Goal: Information Seeking & Learning: Learn about a topic

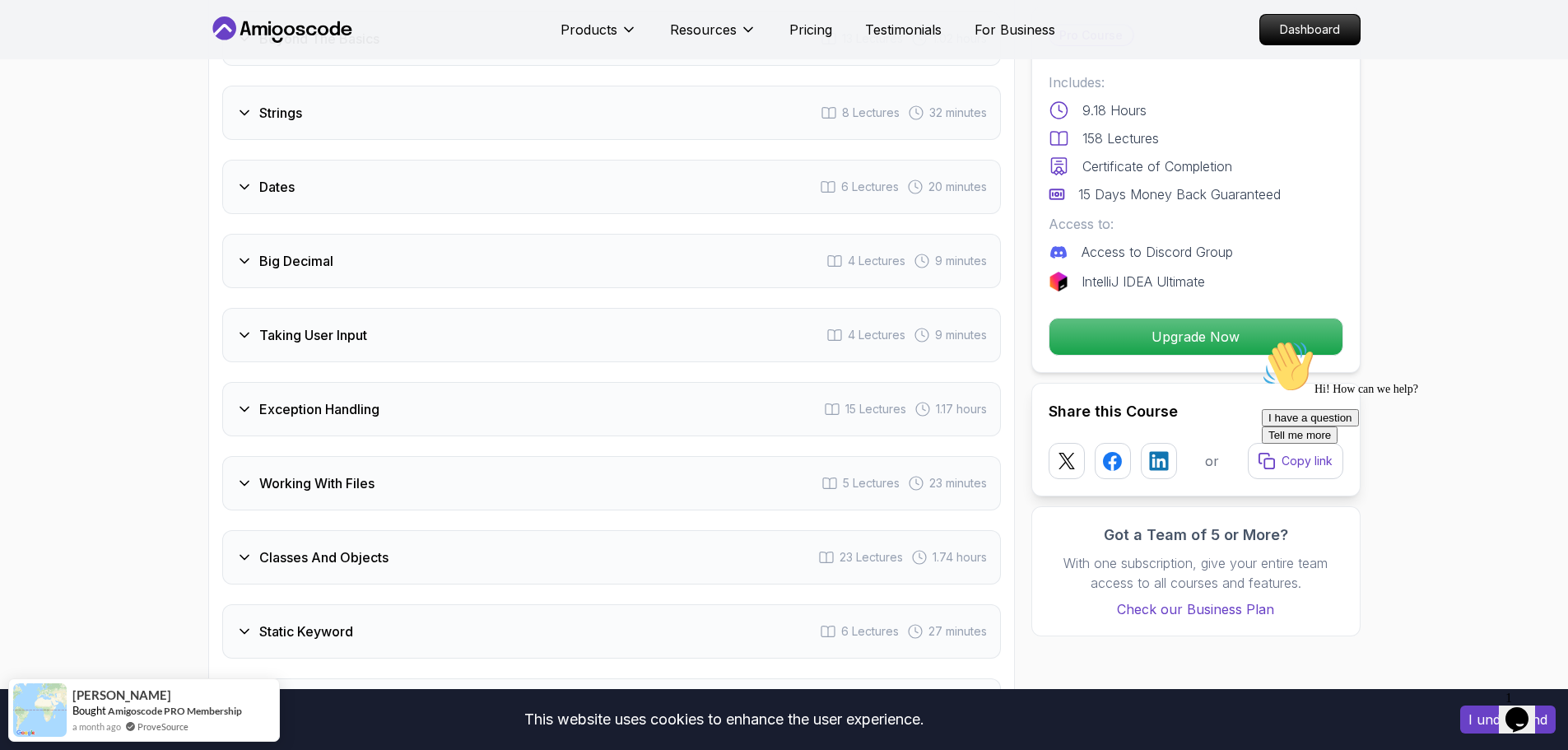
scroll to position [2715, 0]
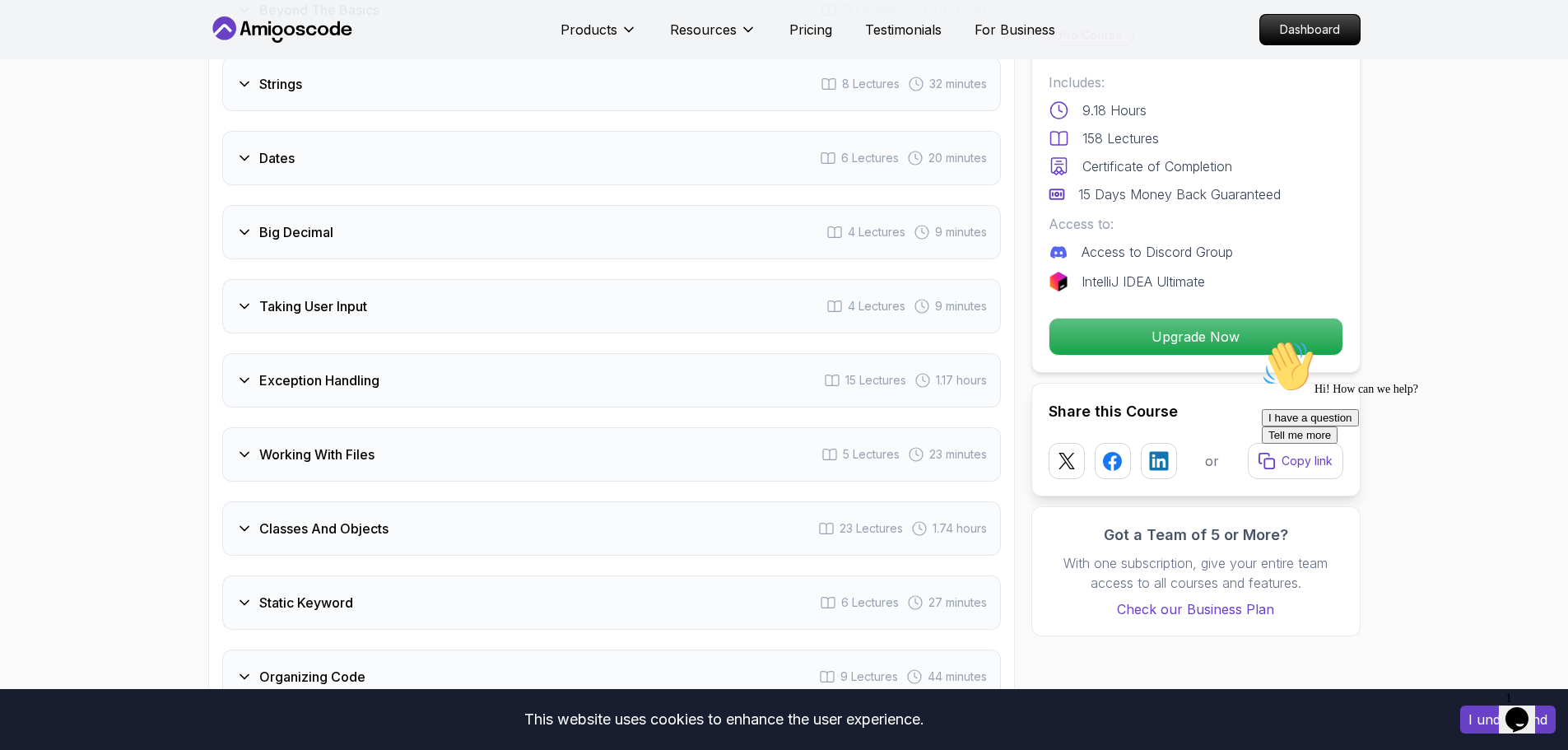
click at [495, 370] on div "Exception Handling 15 Lectures 1.17 hours" at bounding box center [611, 380] width 779 height 54
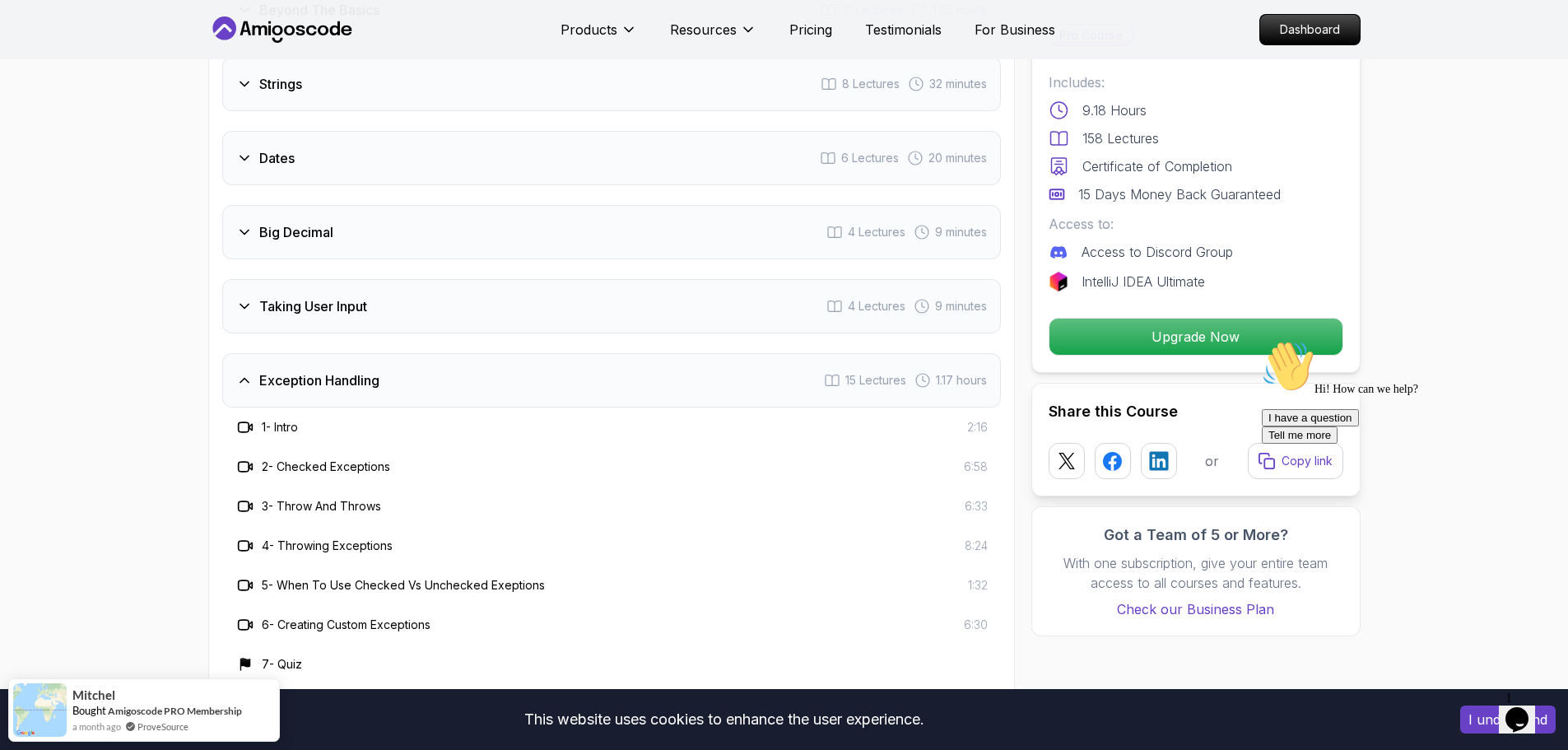
click at [495, 370] on div "Exception Handling 15 Lectures 1.17 hours" at bounding box center [611, 380] width 779 height 54
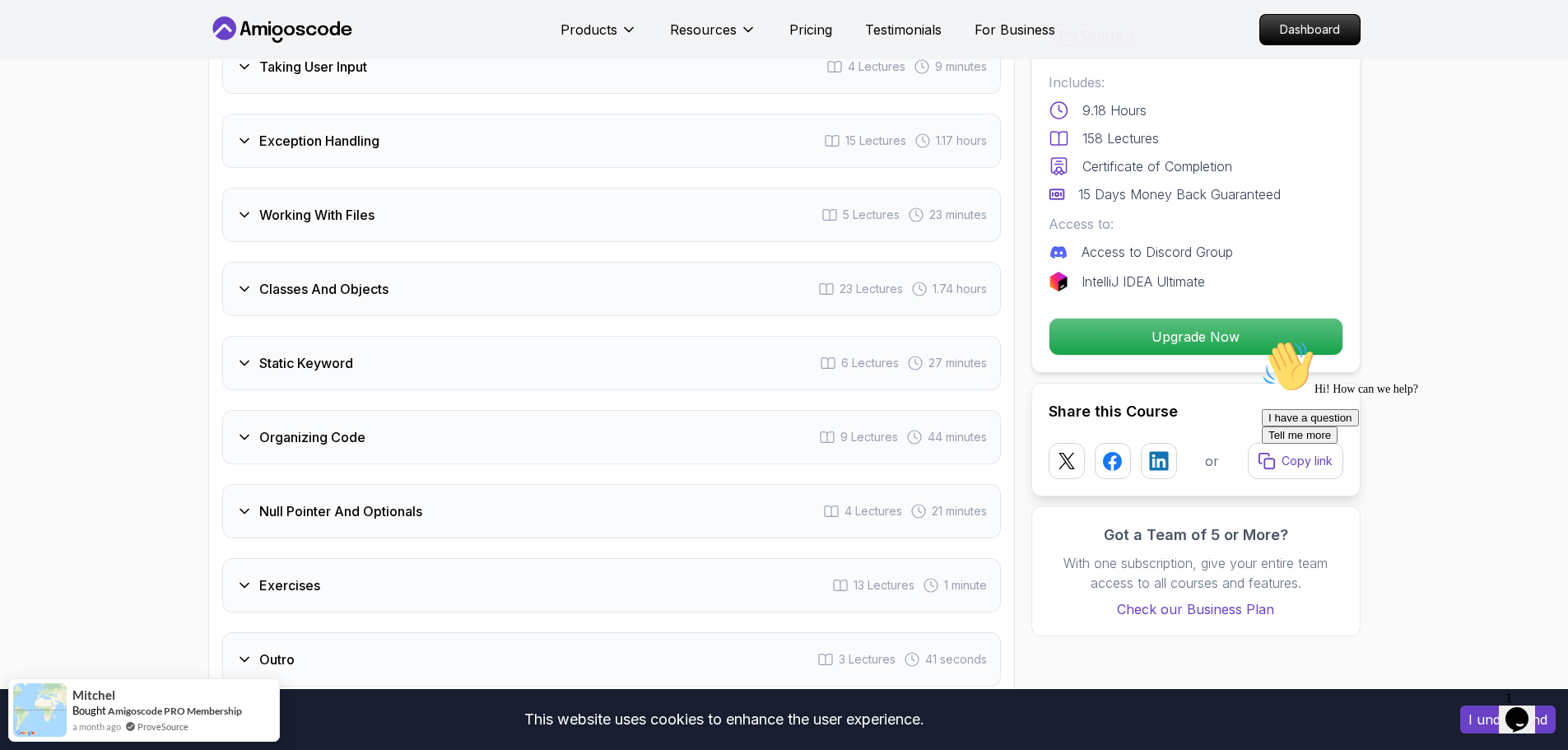
scroll to position [2963, 0]
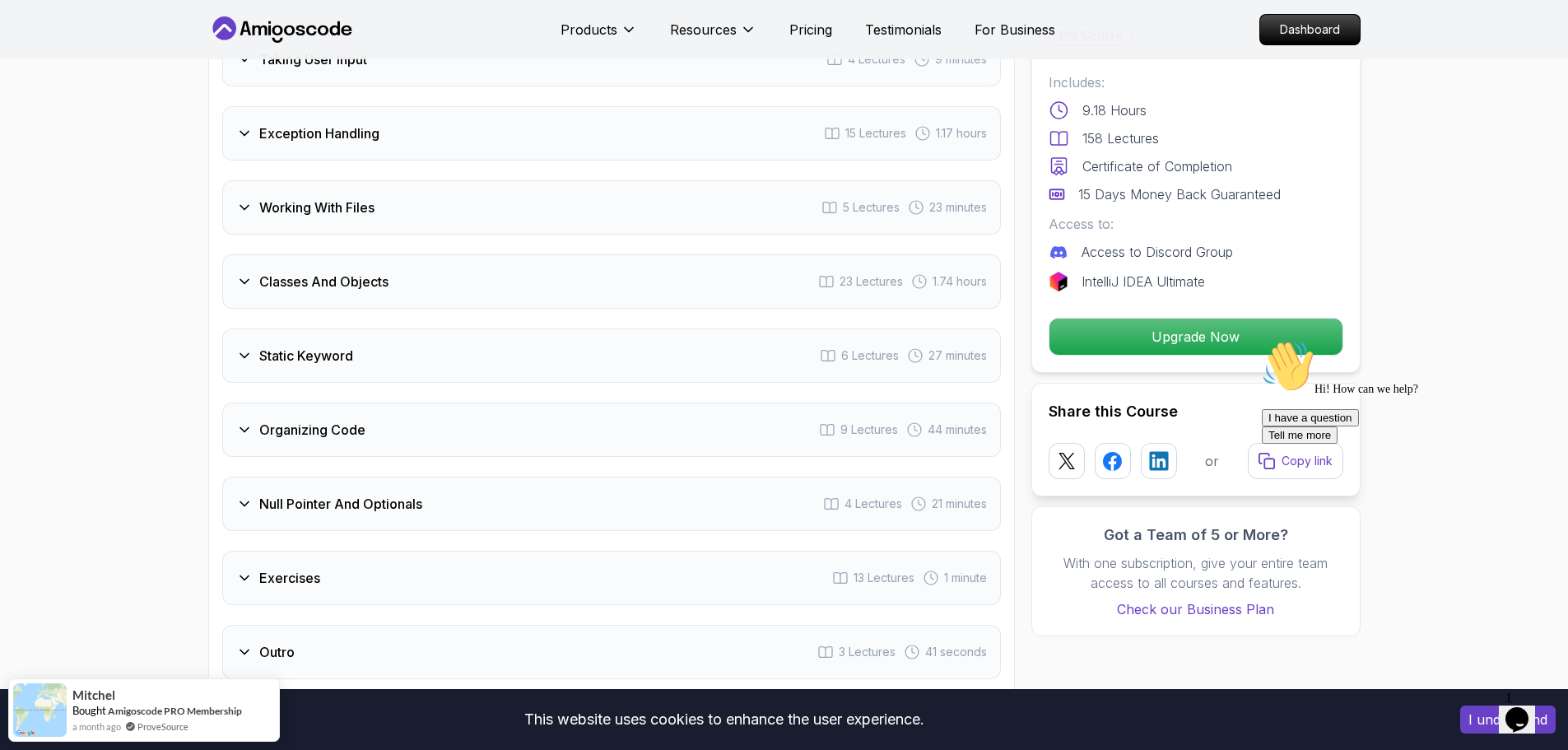
click at [447, 476] on div "Null Pointer And Optionals 4 Lectures 21 minutes" at bounding box center [611, 503] width 779 height 54
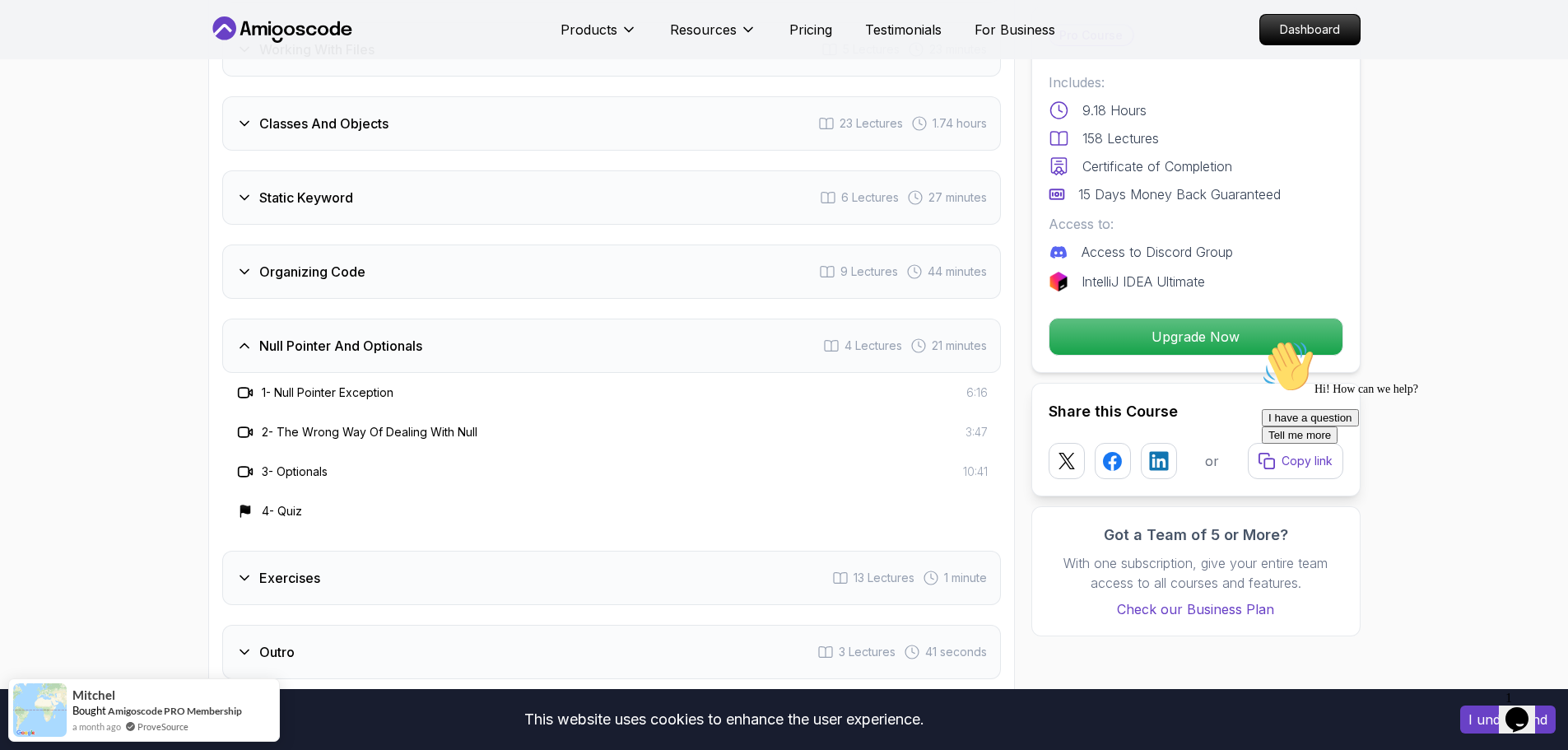
scroll to position [3127, 0]
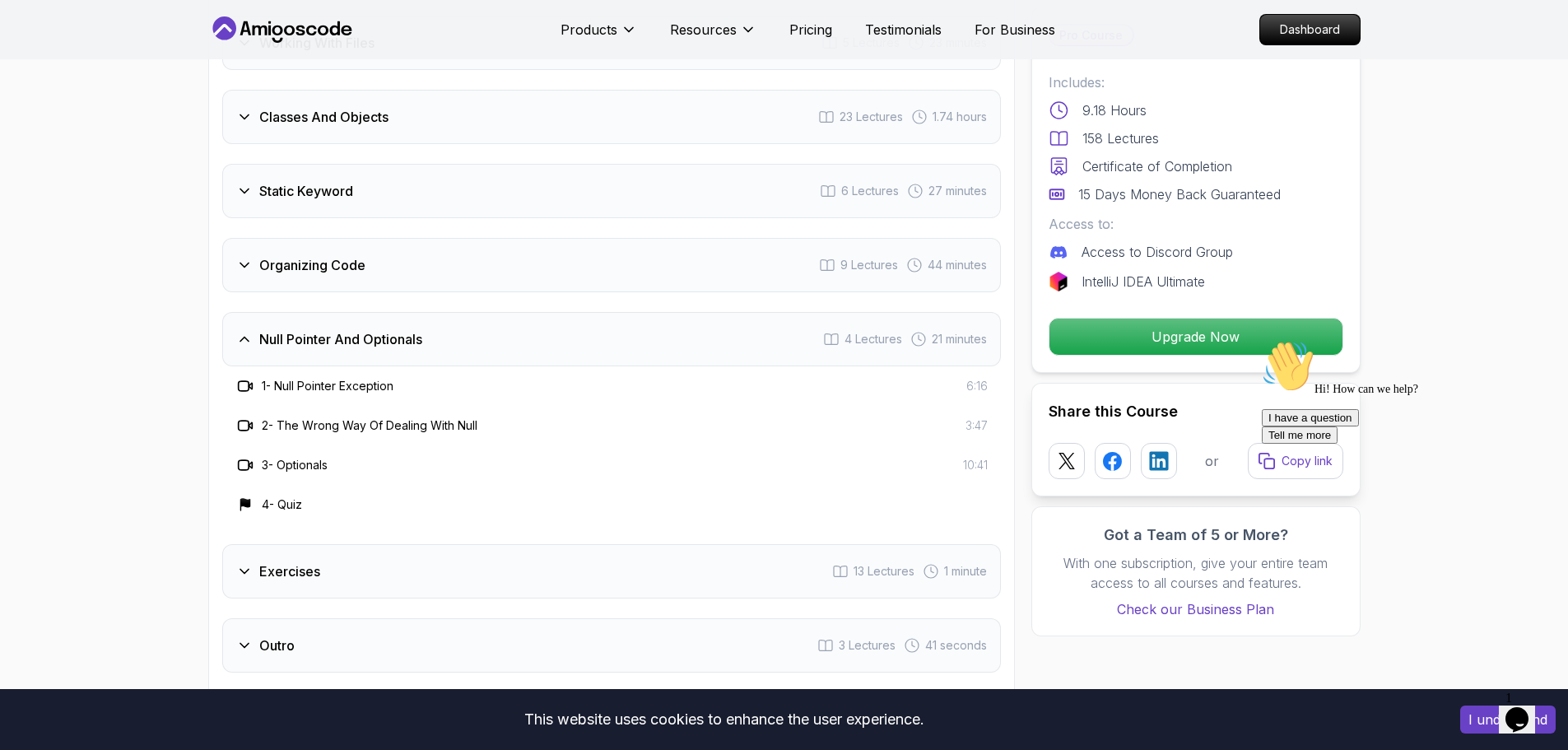
click at [514, 318] on div "Null Pointer And Optionals 4 Lectures 21 minutes" at bounding box center [611, 339] width 779 height 54
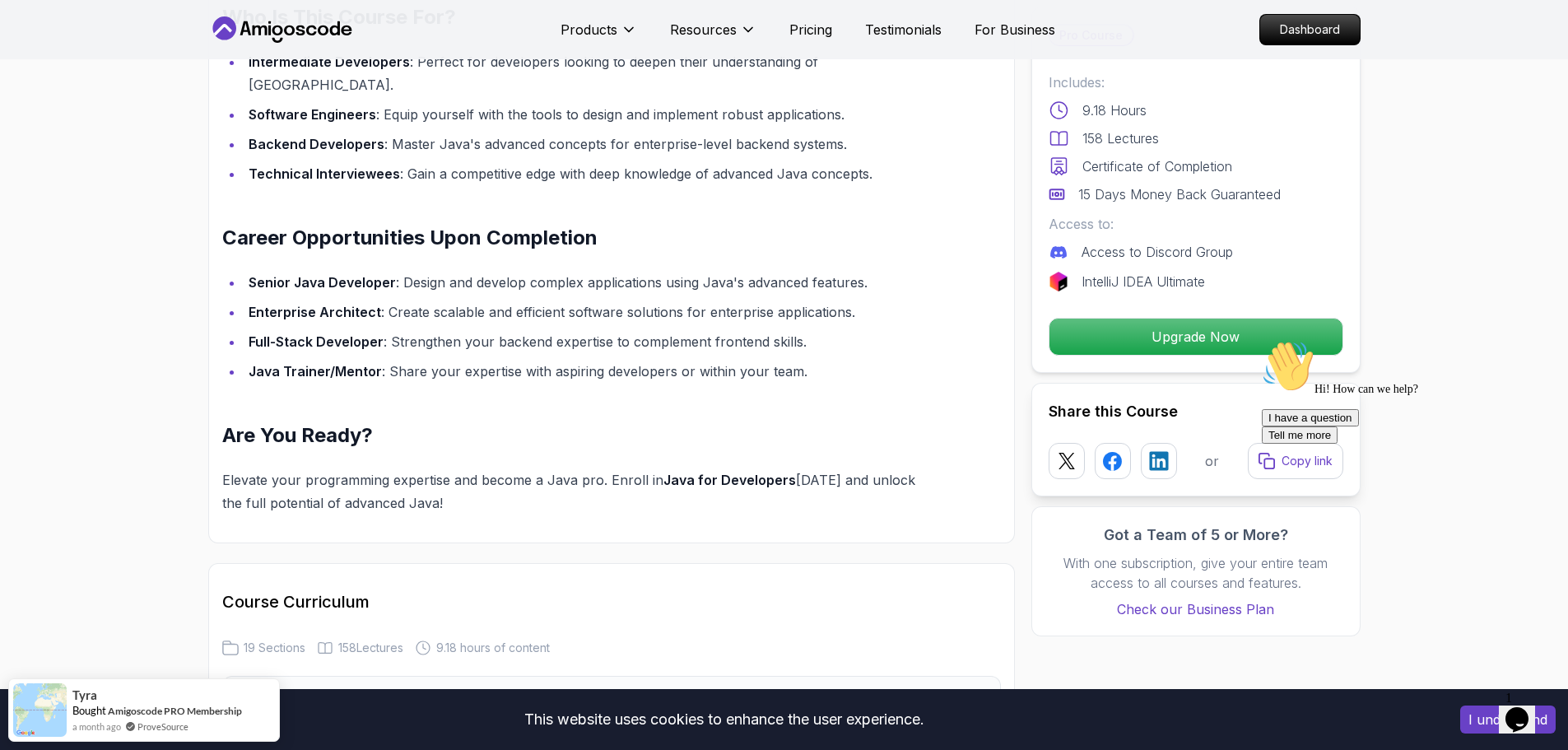
scroll to position [1482, 0]
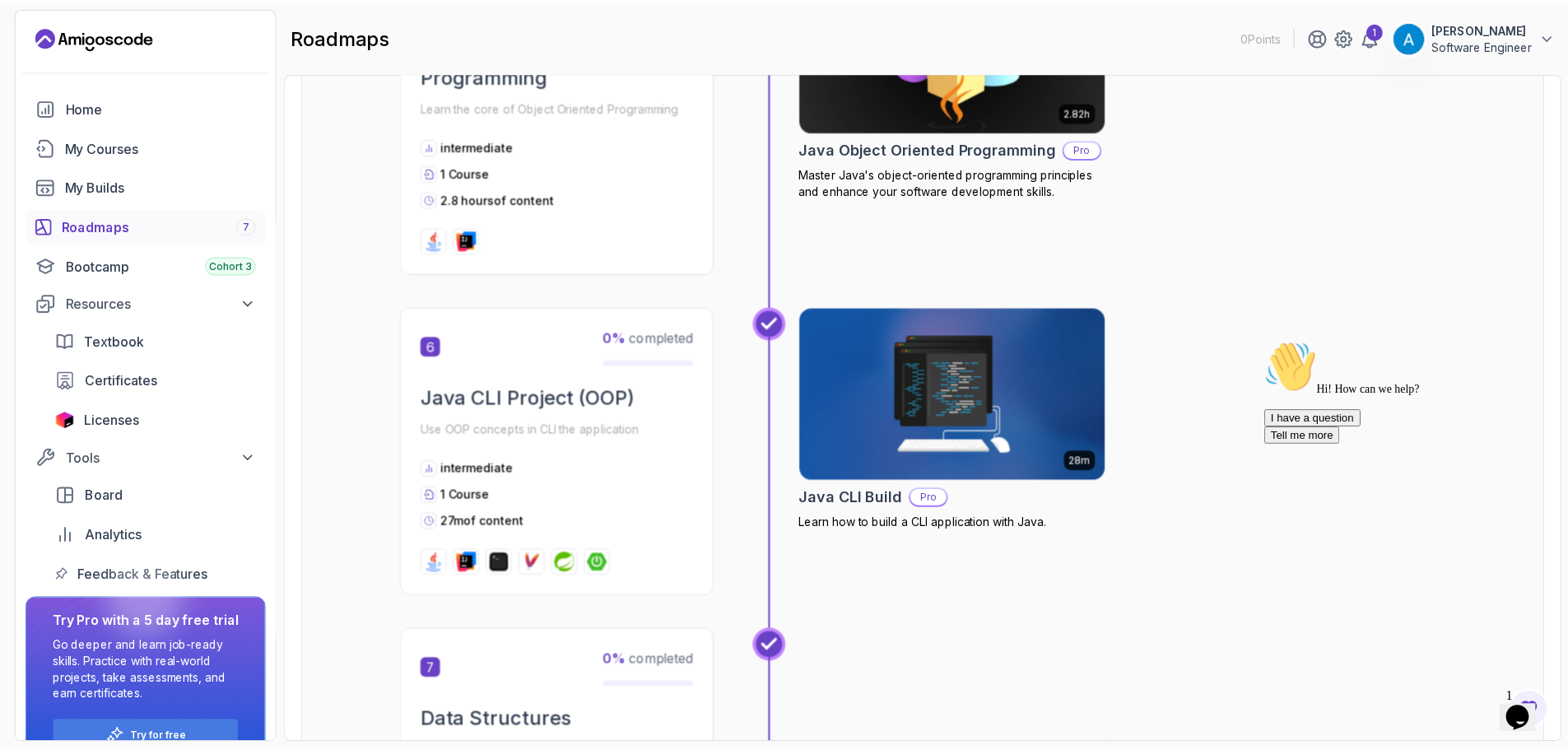
scroll to position [1810, 0]
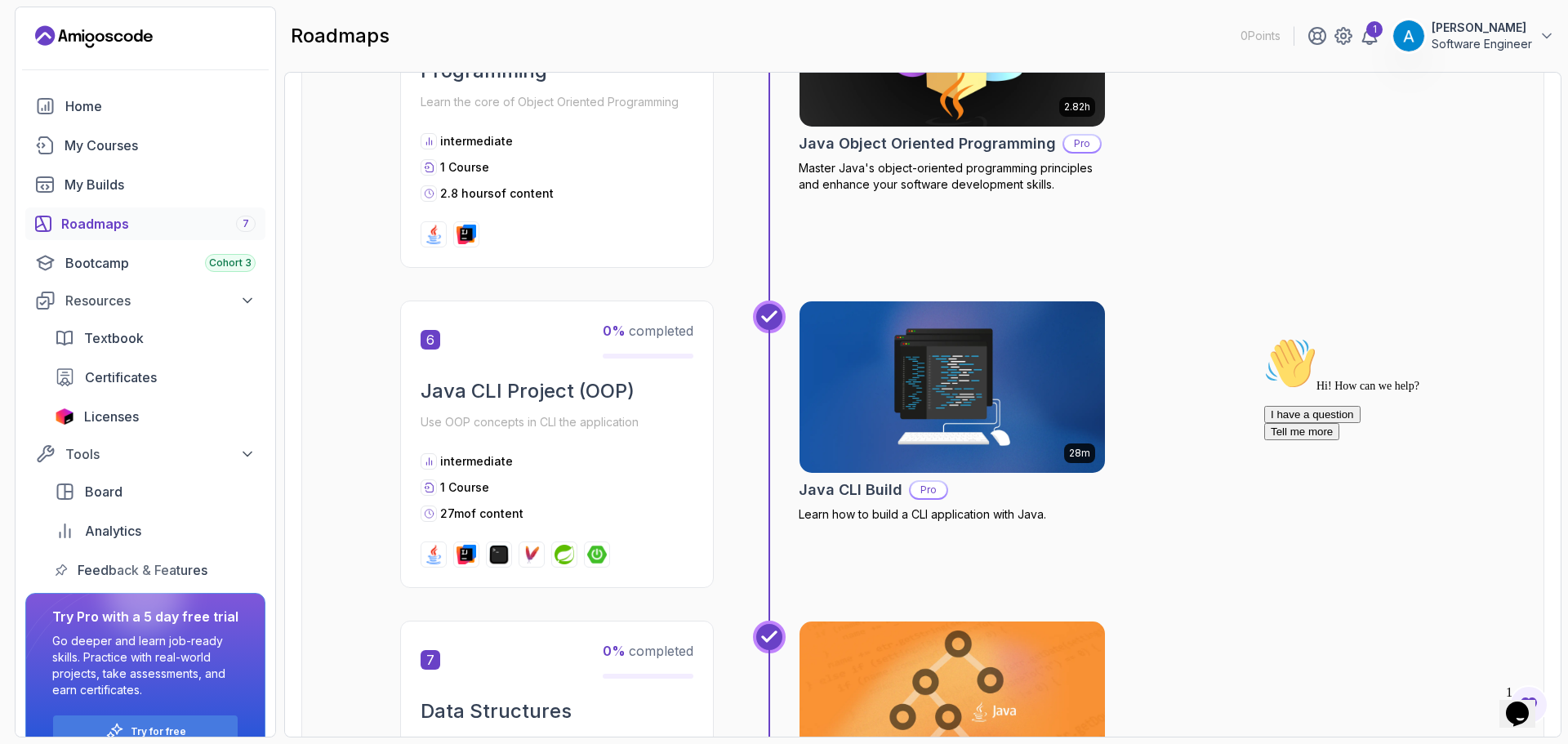
click at [869, 128] on div "2.82h Java Object Oriented Programming Pro Master Java's object-oriented progra…" at bounding box center [953, 73] width 307 height 239
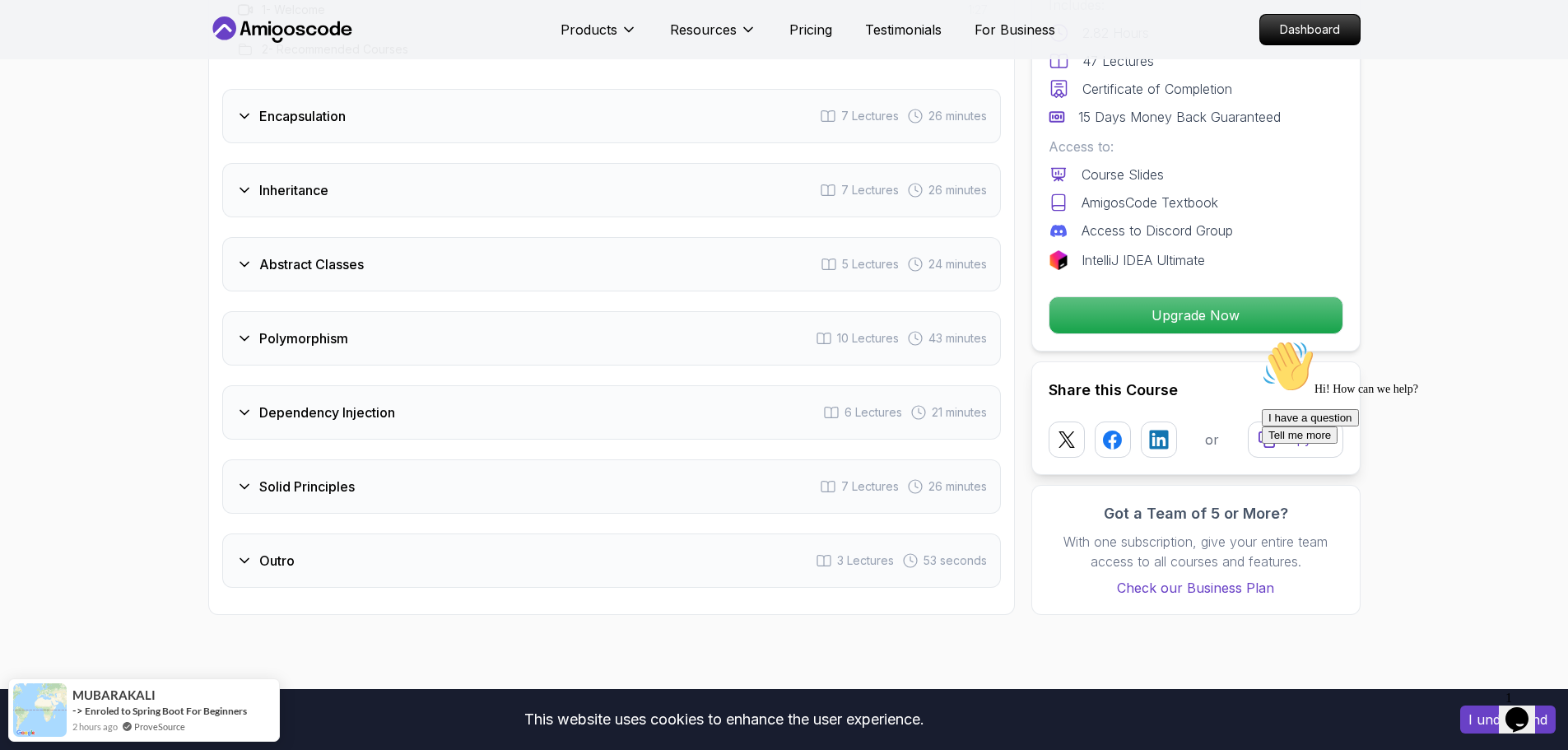
scroll to position [2304, 0]
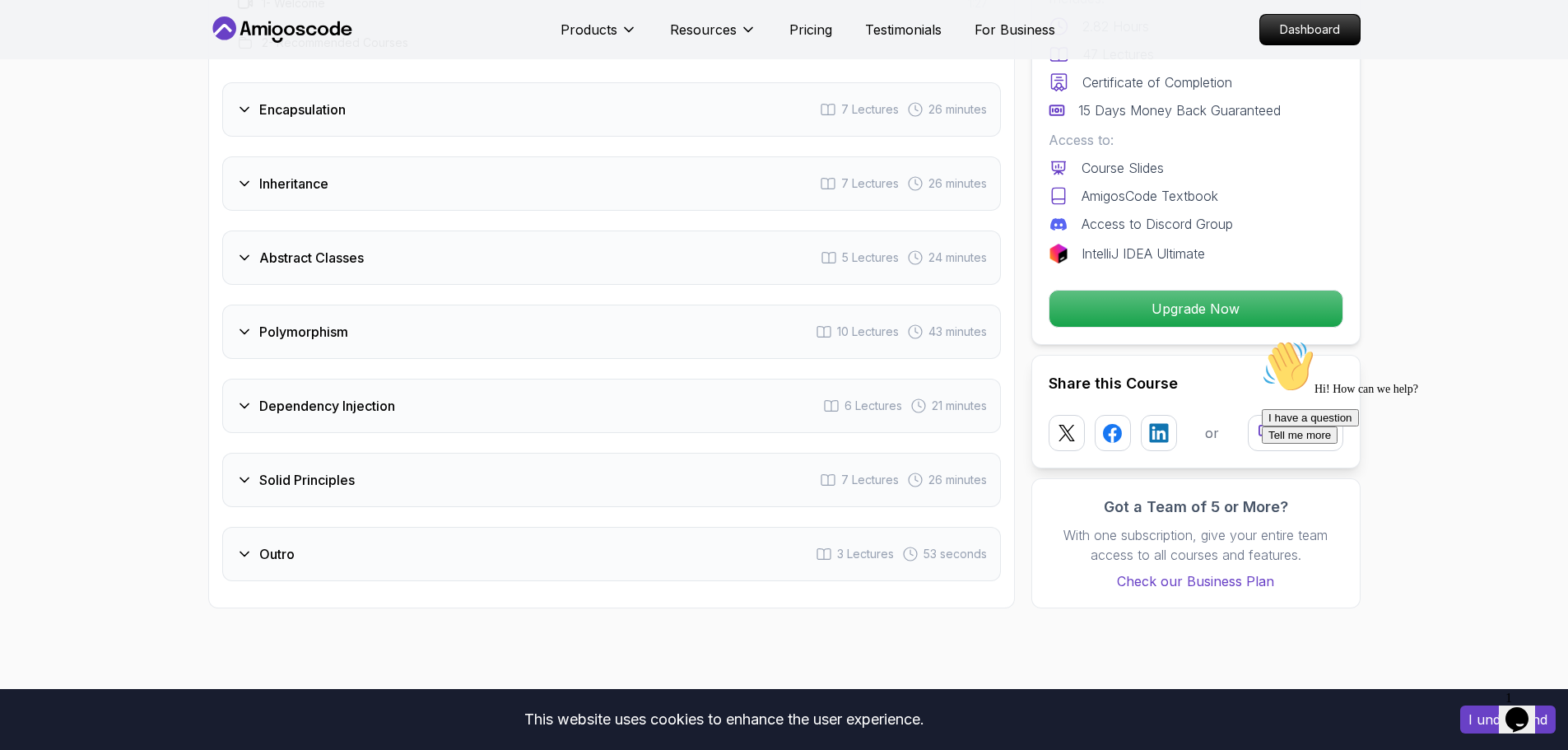
click at [246, 398] on icon at bounding box center [245, 406] width 17 height 17
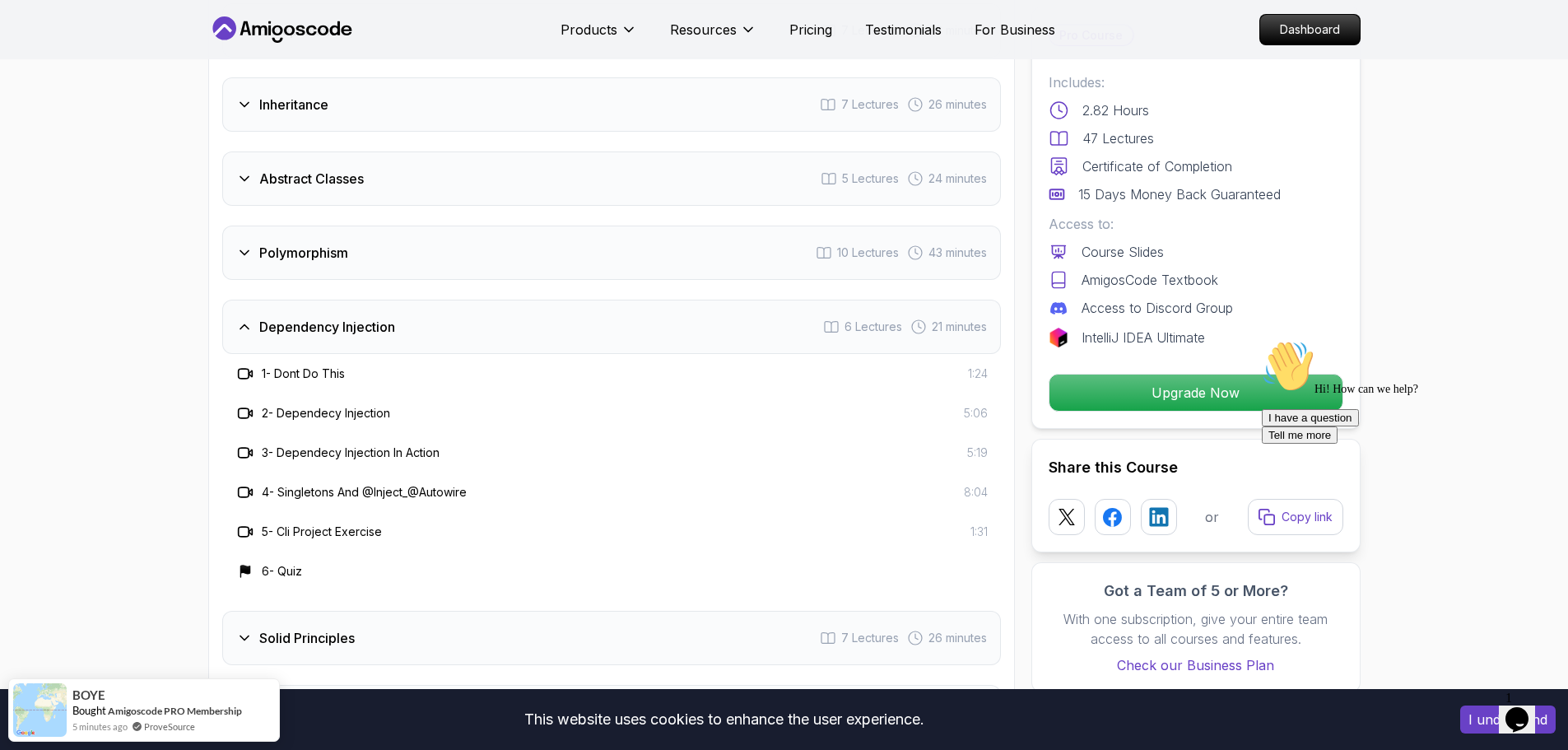
click at [395, 317] on h3 "Dependency Injection" at bounding box center [326, 327] width 136 height 20
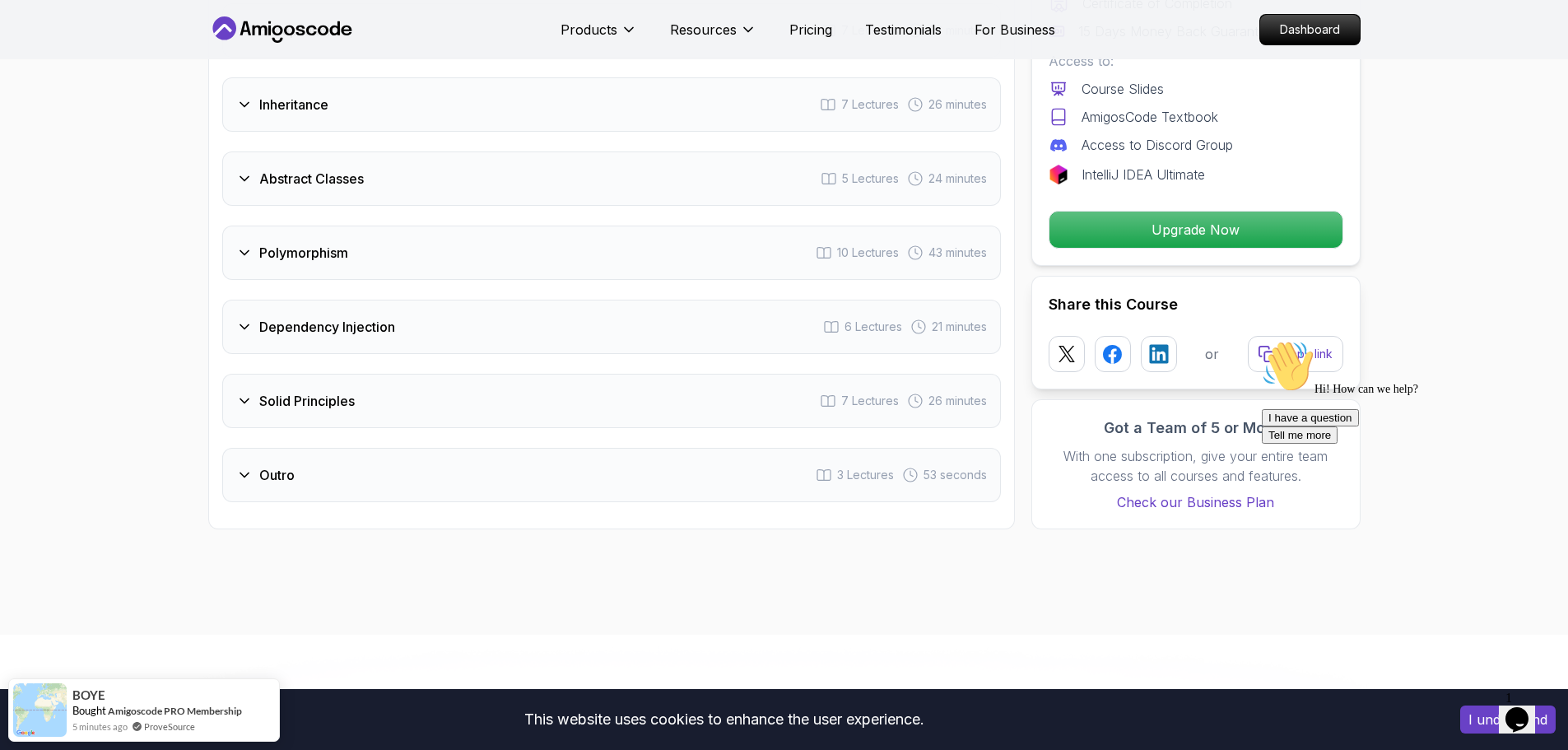
click at [387, 374] on div "Solid Principles 7 Lectures 26 minutes" at bounding box center [611, 400] width 779 height 54
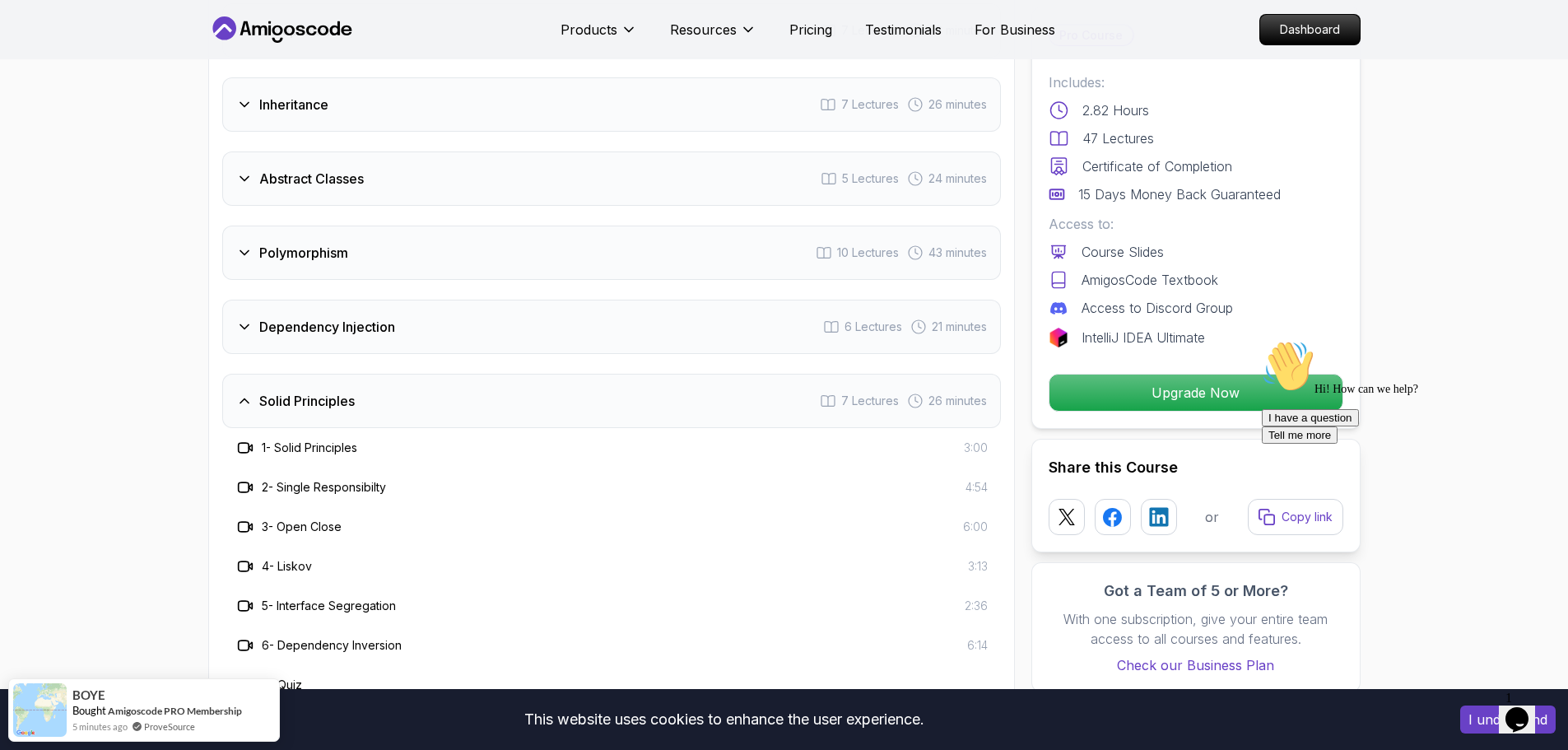
click at [387, 374] on div "Solid Principles 7 Lectures 26 minutes" at bounding box center [611, 400] width 779 height 54
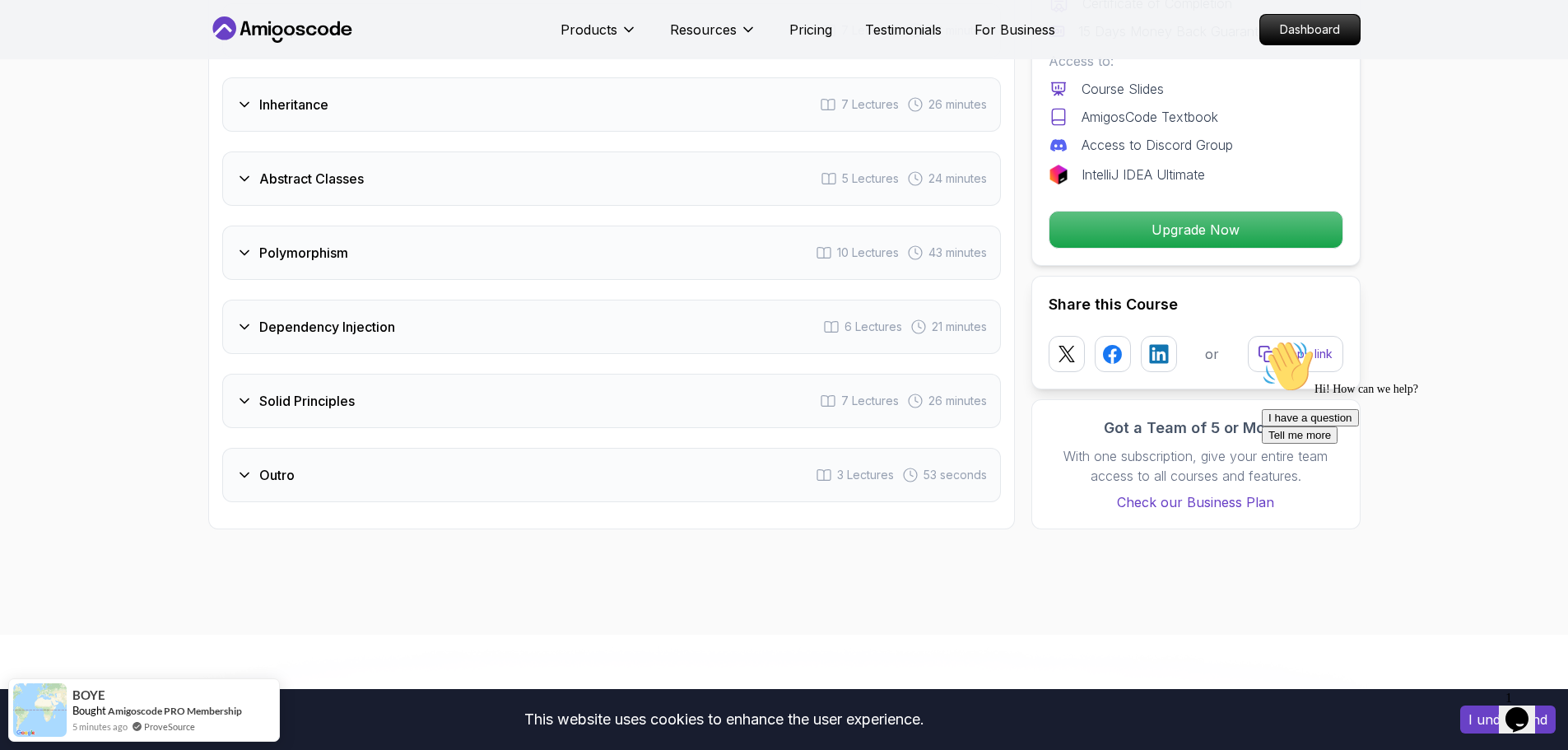
click at [396, 317] on h3 "Dependency Injection" at bounding box center [326, 327] width 136 height 20
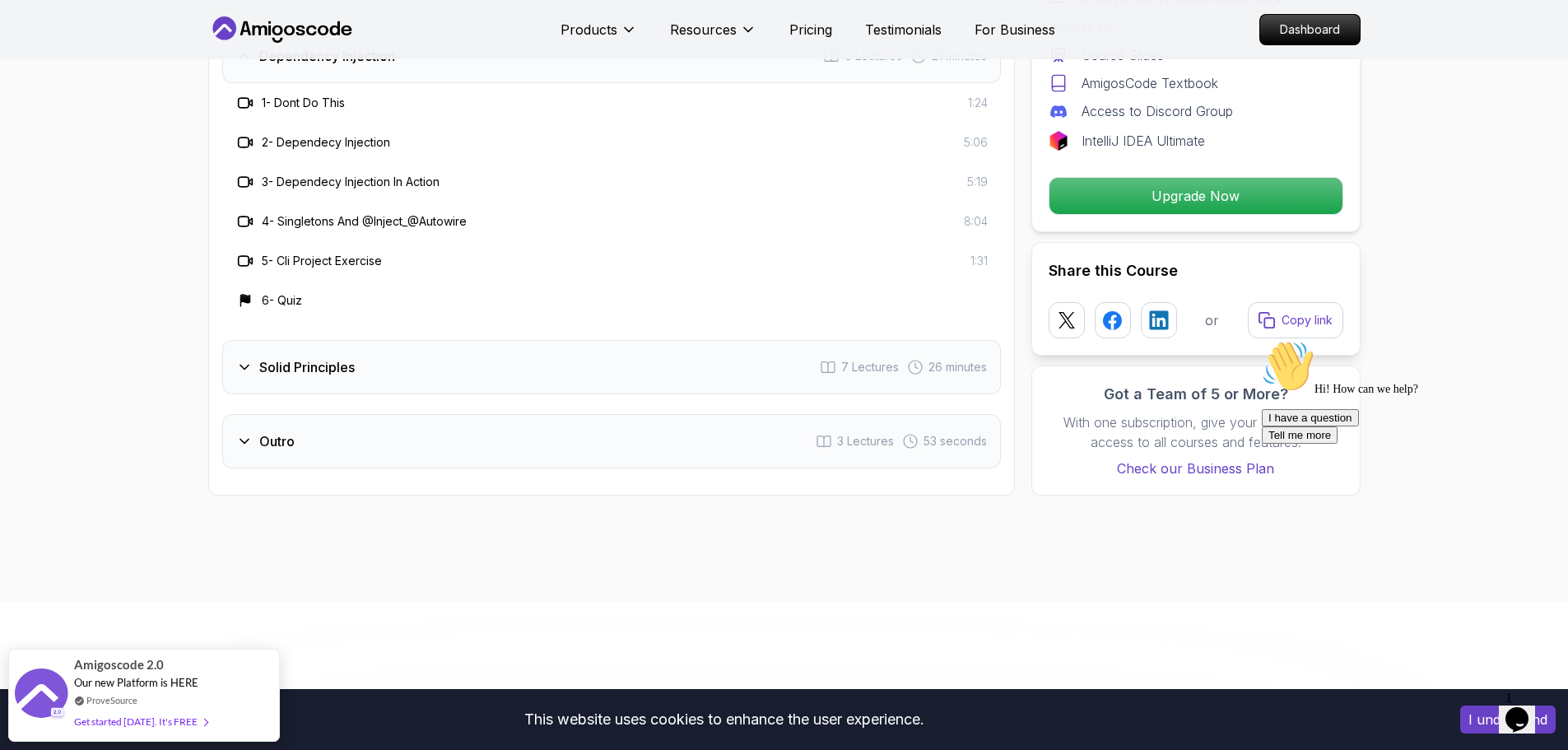
scroll to position [2634, 0]
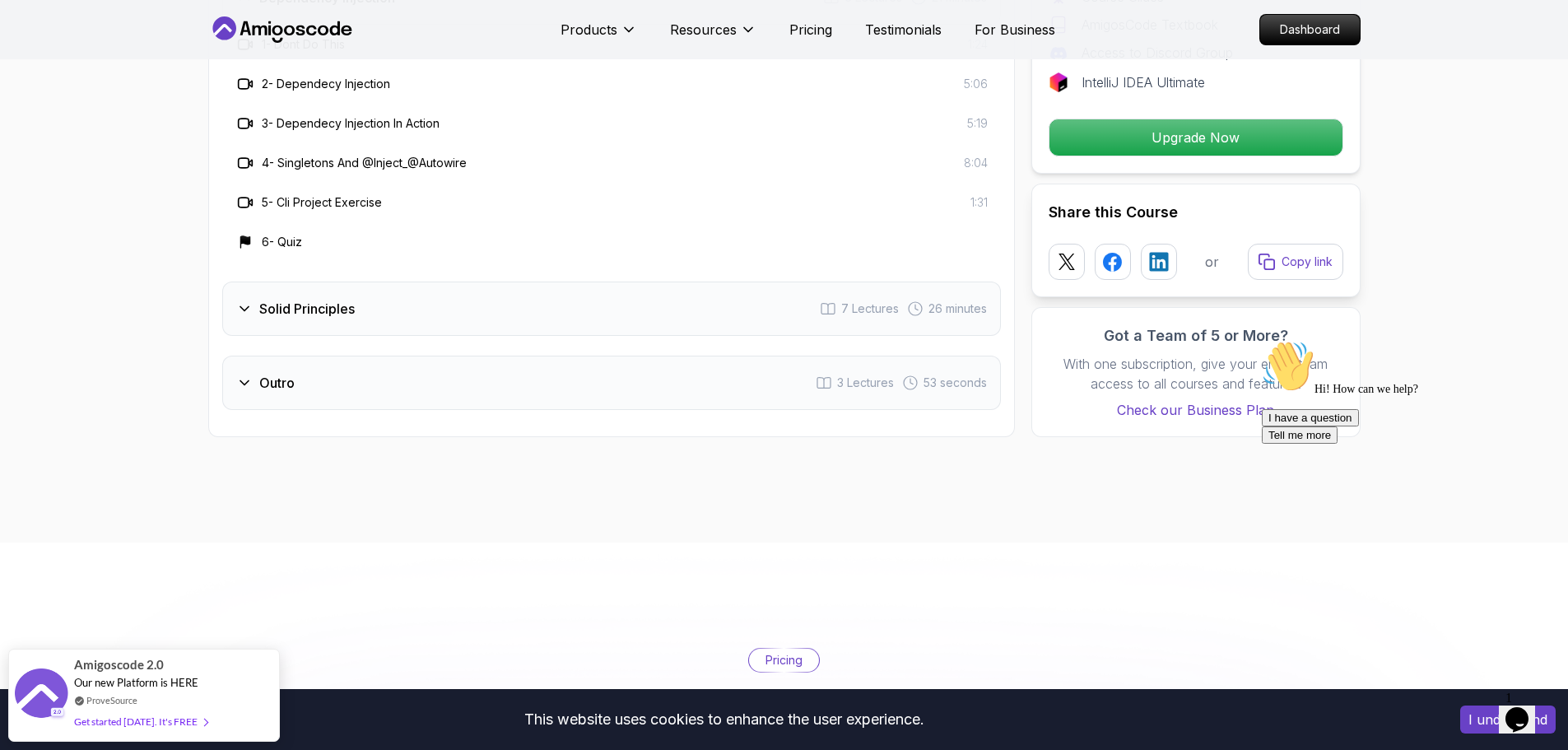
click at [236, 281] on div "Solid Principles 7 Lectures 26 minutes" at bounding box center [611, 308] width 779 height 54
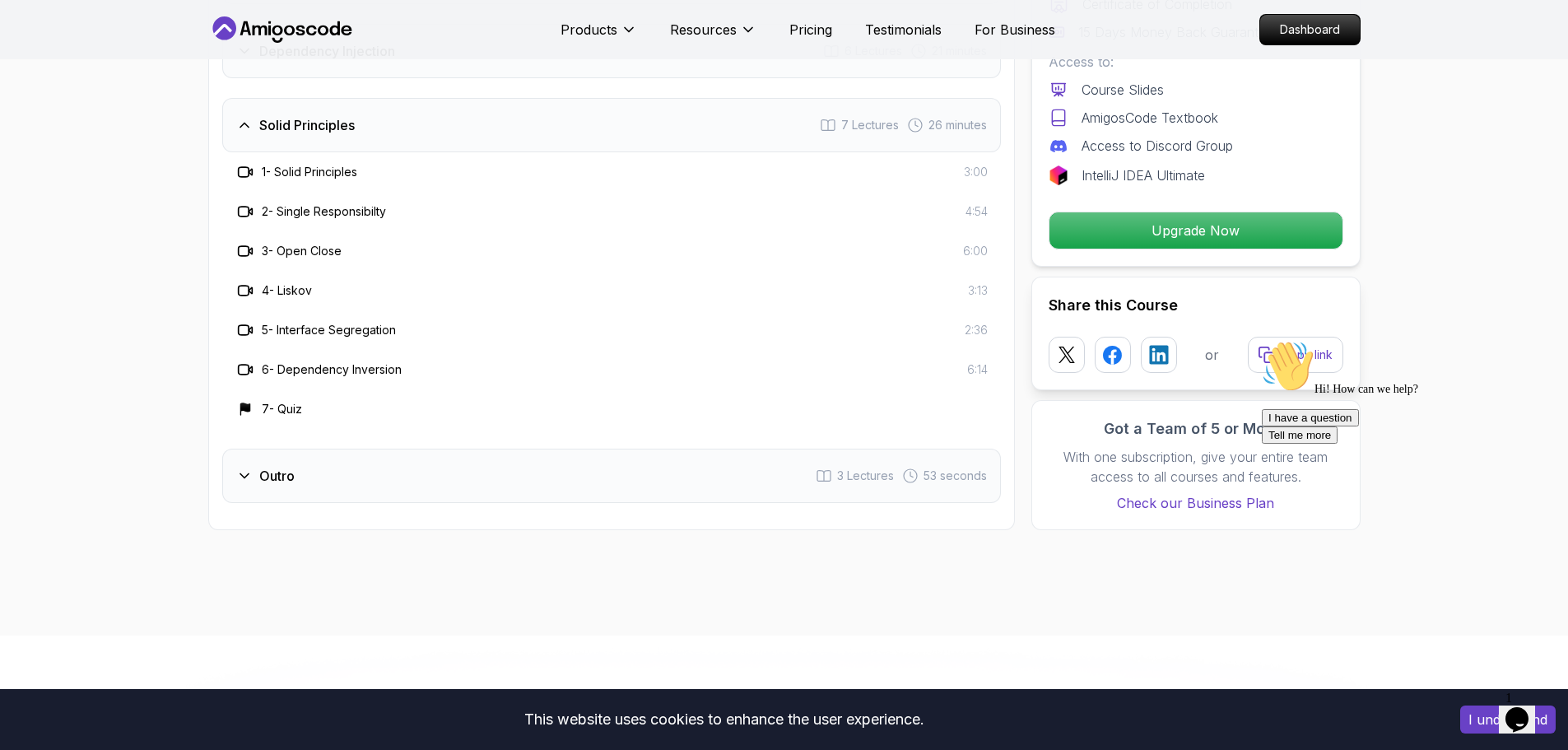
scroll to position [2469, 0]
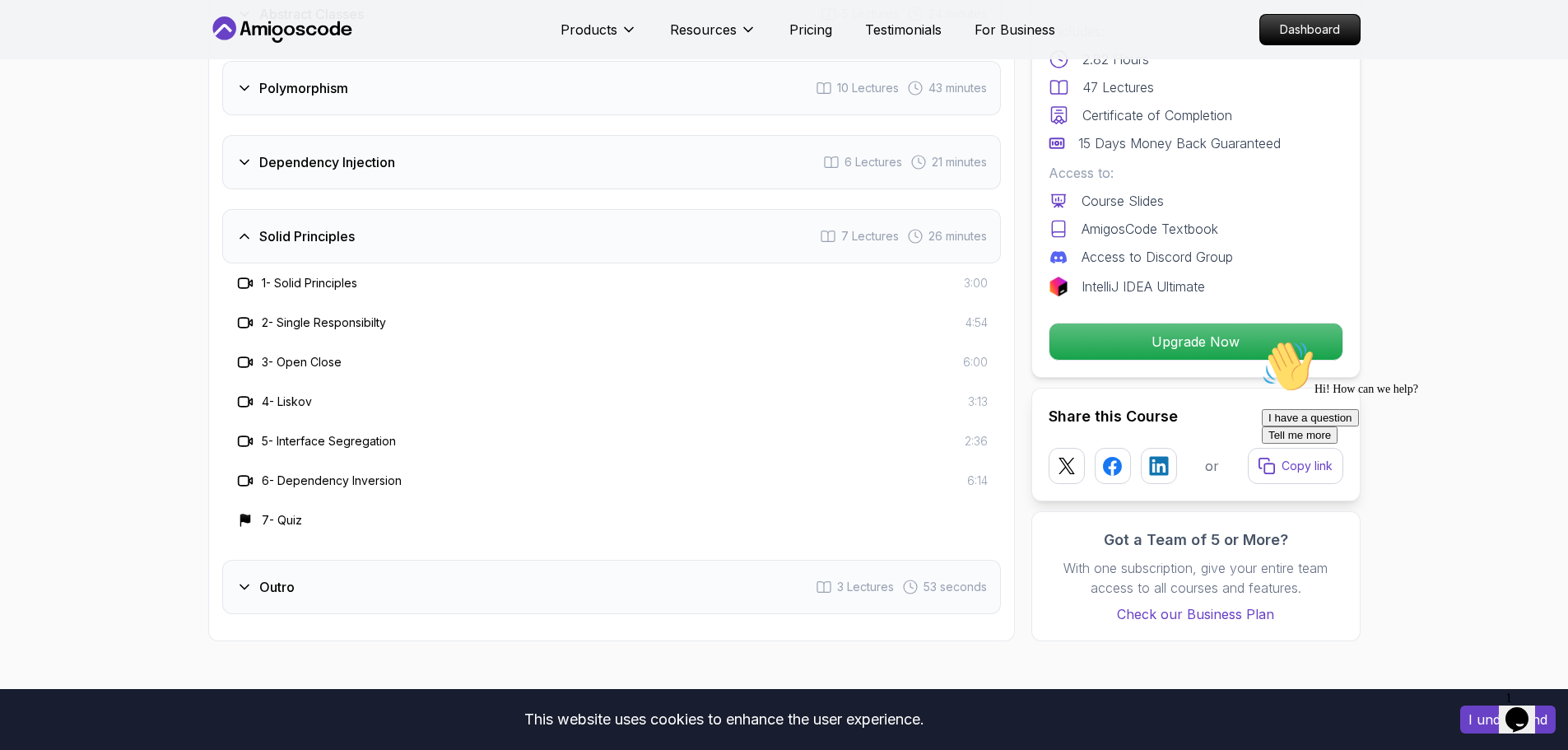
click at [246, 228] on icon at bounding box center [245, 236] width 17 height 17
